Goal: Register for event/course

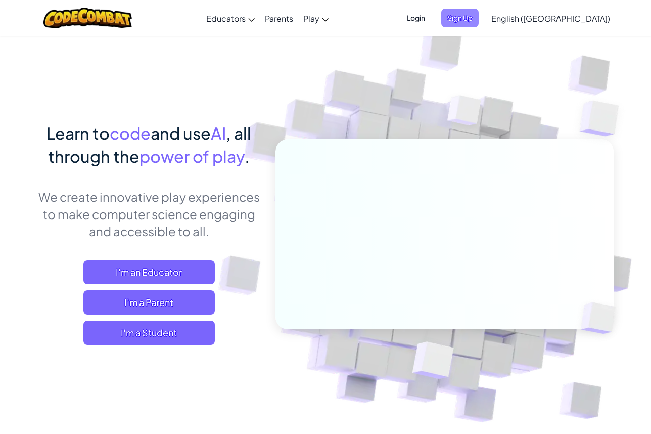
click at [479, 23] on span "Sign Up" at bounding box center [459, 18] width 37 height 19
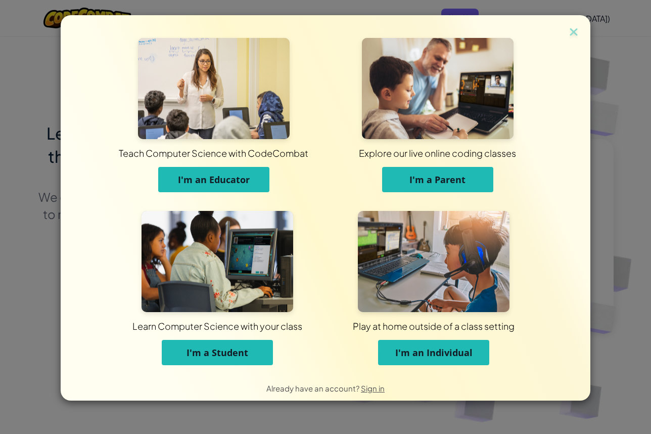
click at [212, 348] on span "I'm a Student" at bounding box center [218, 352] width 62 height 12
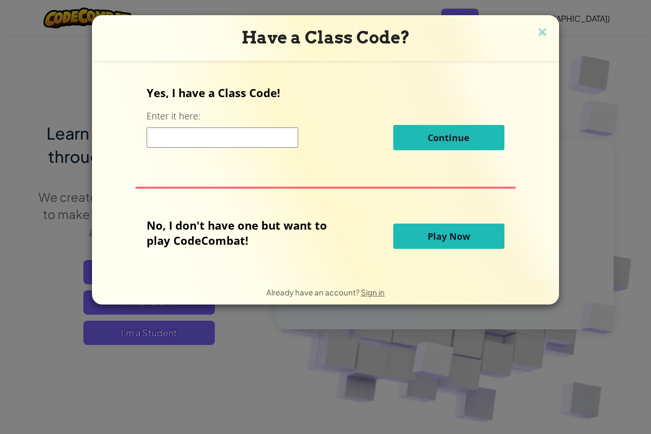
click at [213, 144] on input at bounding box center [223, 137] width 152 height 20
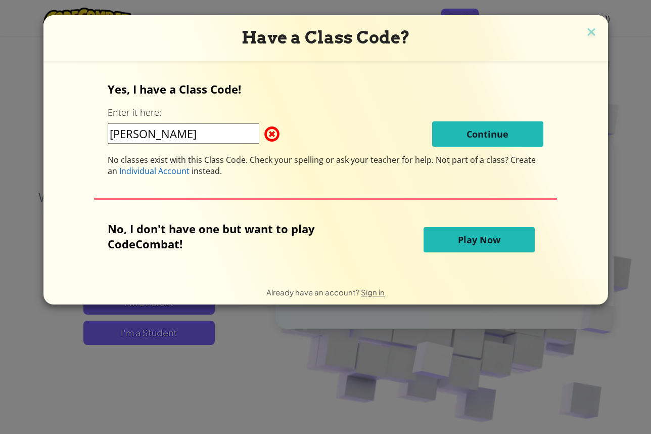
click at [225, 139] on input "[PERSON_NAME]" at bounding box center [184, 133] width 152 height 20
type input "blakebai"
click at [488, 245] on span "Play Now" at bounding box center [479, 240] width 42 height 12
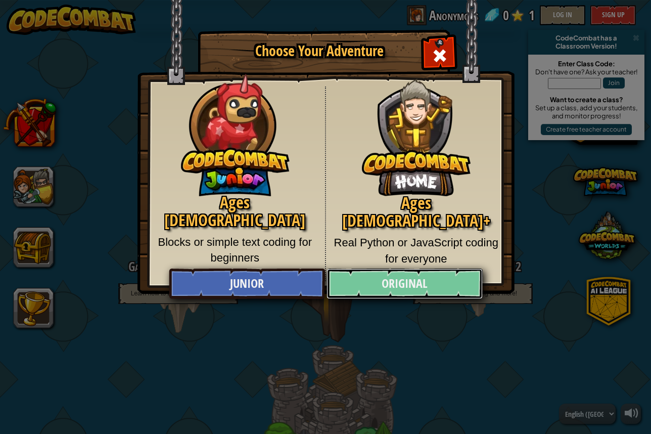
click at [400, 290] on link "Original" at bounding box center [405, 284] width 156 height 30
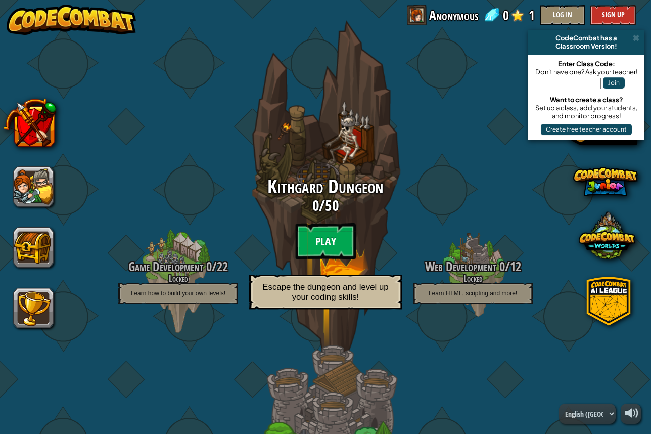
click at [338, 237] on btn "Play" at bounding box center [325, 241] width 61 height 36
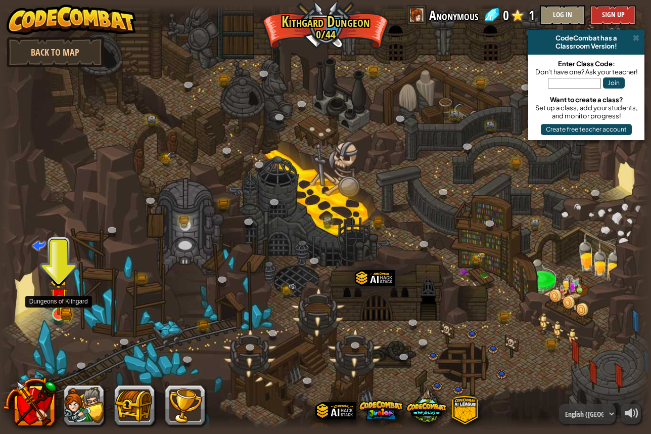
click at [58, 302] on img at bounding box center [59, 297] width 10 height 10
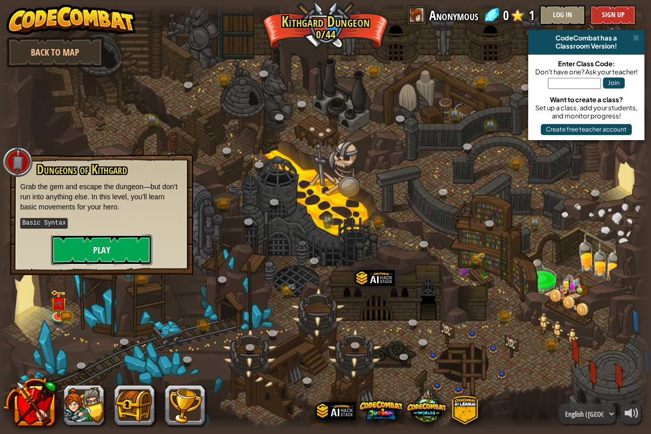
click at [85, 262] on button "Play" at bounding box center [101, 250] width 101 height 30
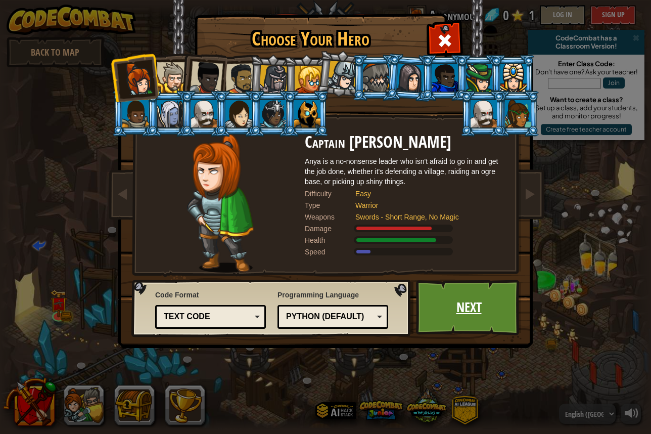
click at [455, 316] on link "Next" at bounding box center [469, 308] width 106 height 56
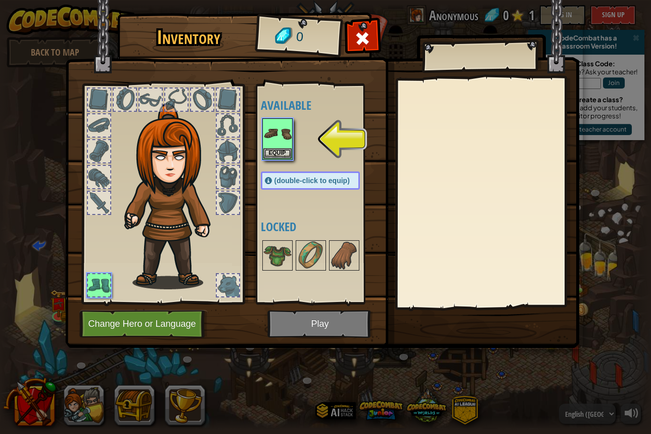
click at [304, 331] on img at bounding box center [322, 164] width 514 height 367
click at [280, 133] on img at bounding box center [277, 133] width 28 height 28
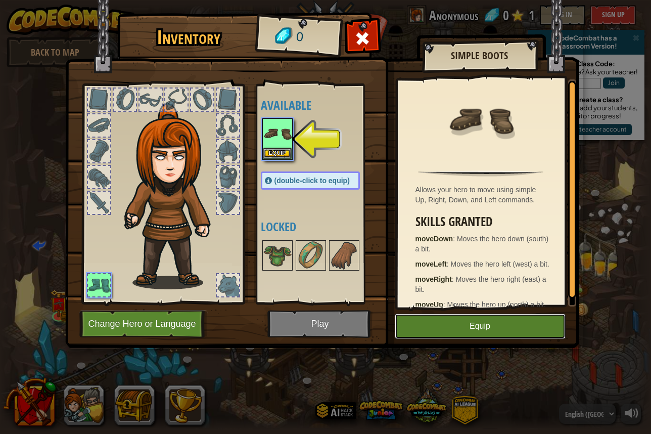
click at [453, 335] on button "Equip" at bounding box center [480, 326] width 171 height 25
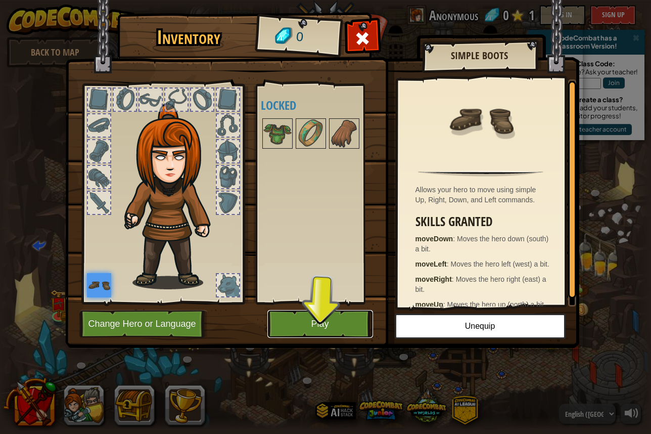
click at [358, 334] on button "Play" at bounding box center [321, 324] width 106 height 28
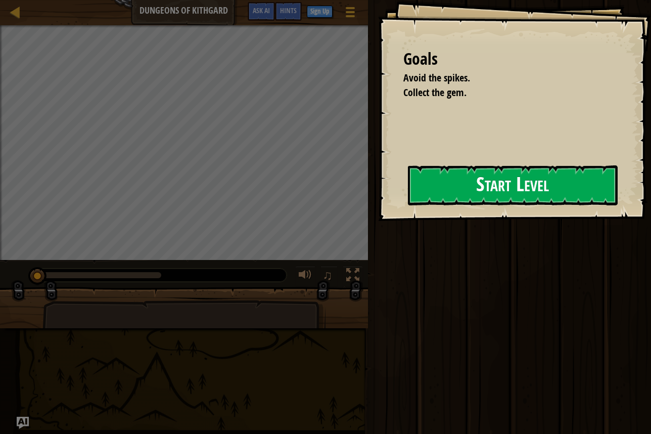
click at [420, 196] on button "Start Level" at bounding box center [513, 185] width 210 height 40
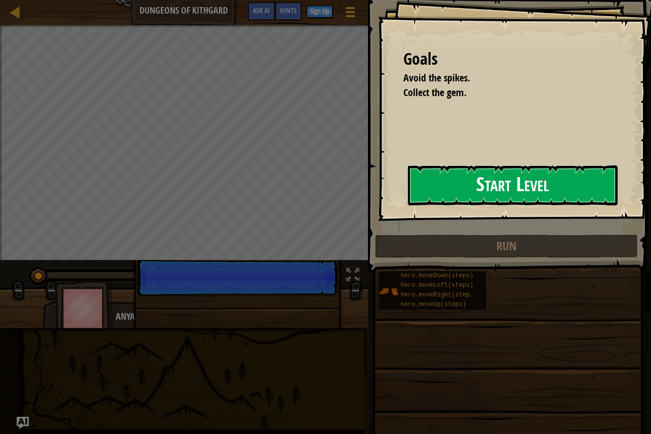
click at [410, 186] on button "Start Level" at bounding box center [513, 185] width 210 height 40
